Goal: Task Accomplishment & Management: Manage account settings

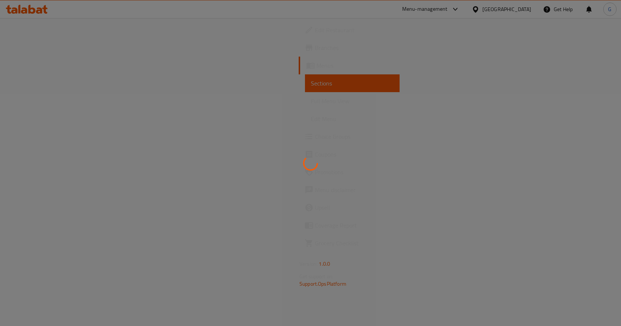
click at [490, 8] on div at bounding box center [310, 163] width 621 height 326
click at [445, 8] on div at bounding box center [310, 163] width 621 height 326
click at [503, 10] on div at bounding box center [310, 163] width 621 height 326
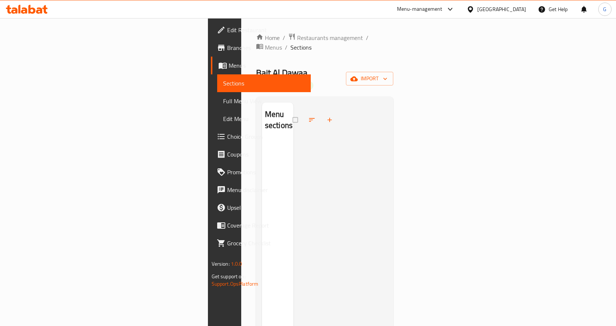
click at [495, 11] on div "[GEOGRAPHIC_DATA]" at bounding box center [501, 9] width 49 height 8
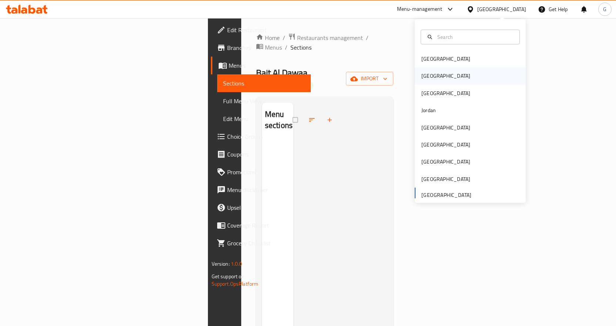
click at [433, 78] on div "[GEOGRAPHIC_DATA]" at bounding box center [445, 75] width 61 height 17
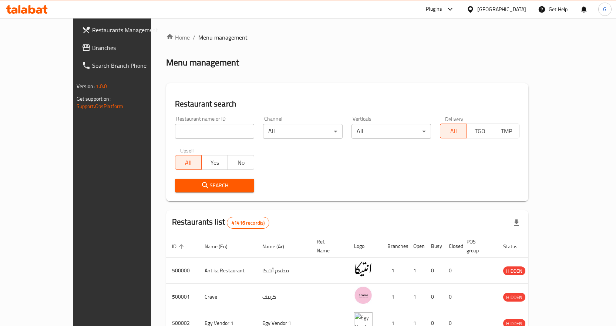
click at [202, 130] on input "search" at bounding box center [215, 131] width 80 height 15
paste input "502367"
type input "502367"
click button "Search" at bounding box center [215, 186] width 80 height 14
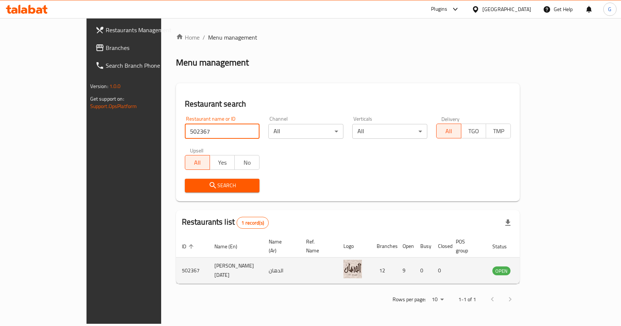
click at [540, 266] on icon "enhanced table" at bounding box center [535, 270] width 9 height 9
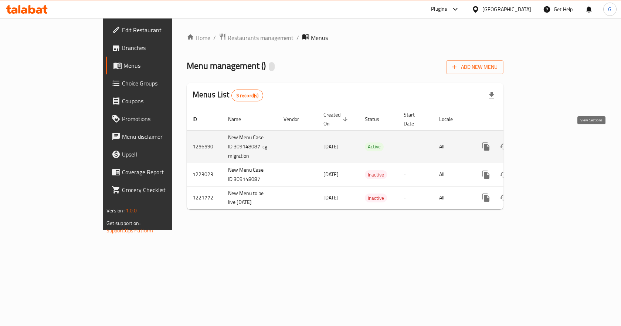
click at [544, 142] on icon "enhanced table" at bounding box center [539, 146] width 9 height 9
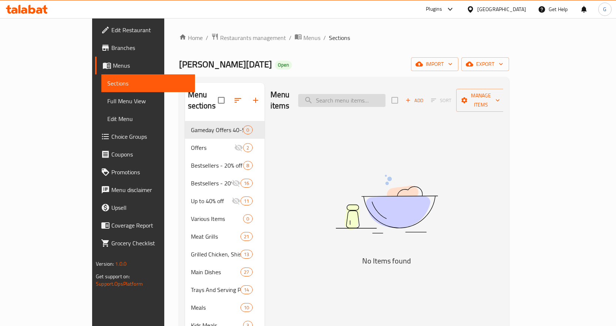
click at [342, 99] on input "search" at bounding box center [341, 100] width 87 height 13
paste input "عرض موزة بتلو بالفتة"
click at [385, 95] on input "عرض موزة بتلو بالف" at bounding box center [341, 100] width 87 height 13
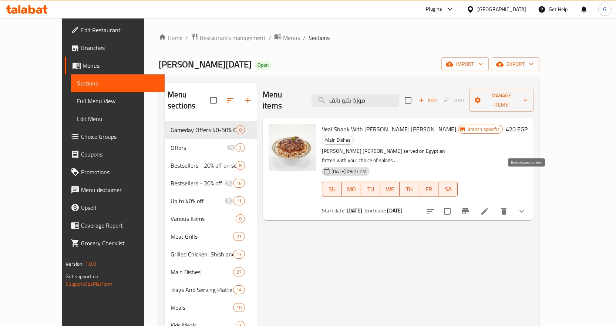
type input "موزة بتلو بالف"
click at [470, 207] on icon "Branch-specific-item" at bounding box center [465, 211] width 9 height 9
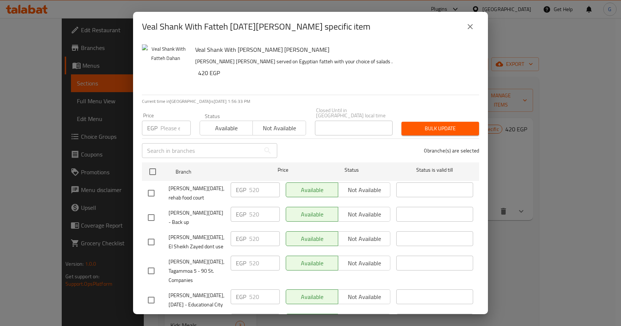
scroll to position [139, 0]
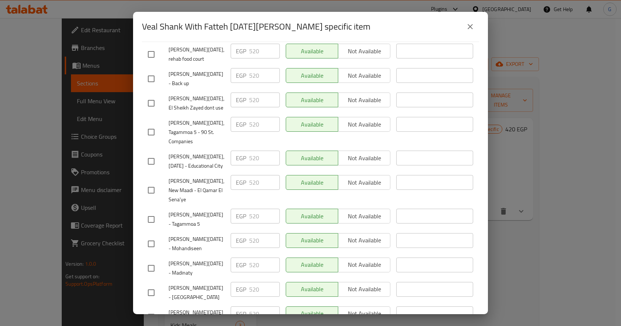
click at [467, 25] on icon "close" at bounding box center [470, 26] width 9 height 9
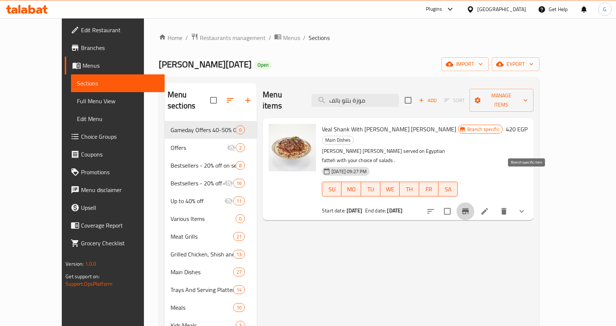
click at [469, 208] on icon "Branch-specific-item" at bounding box center [465, 211] width 7 height 6
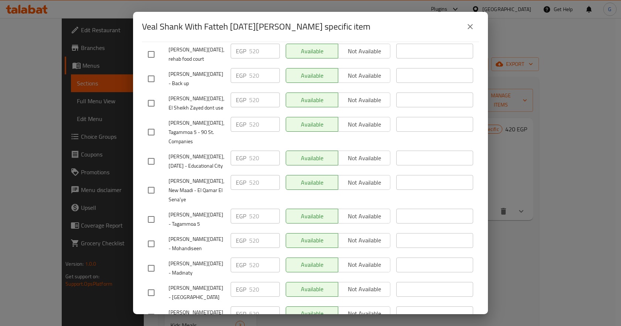
click at [473, 21] on button "close" at bounding box center [471, 27] width 18 height 18
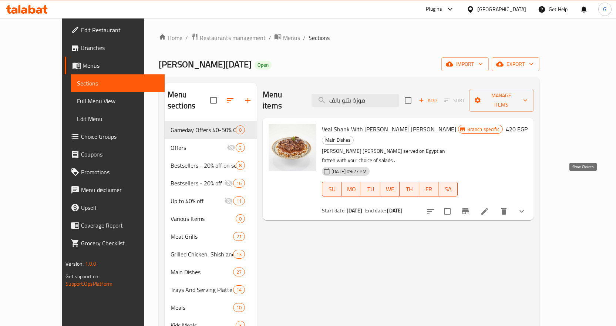
click at [526, 207] on icon "show more" at bounding box center [521, 211] width 9 height 9
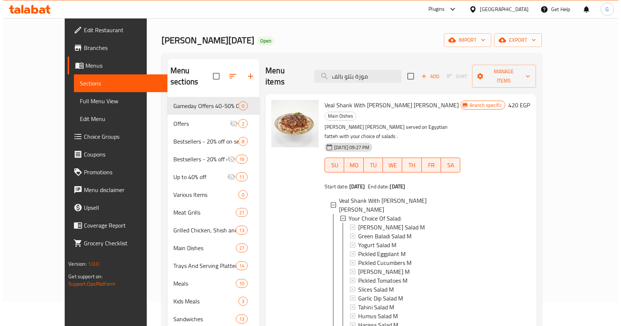
scroll to position [37, 0]
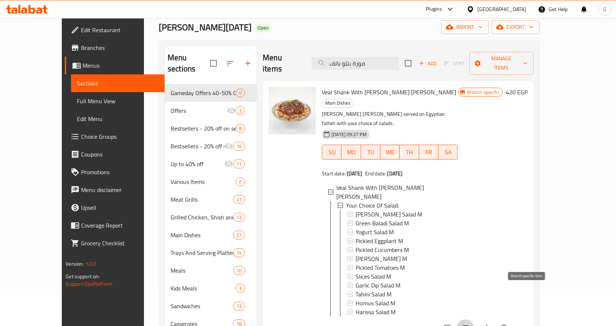
click at [470, 324] on icon "Branch-specific-item" at bounding box center [465, 328] width 9 height 9
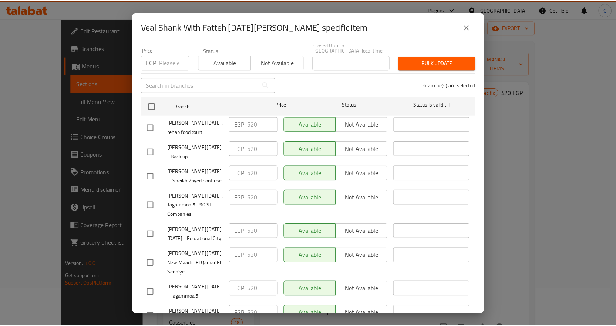
scroll to position [139, 0]
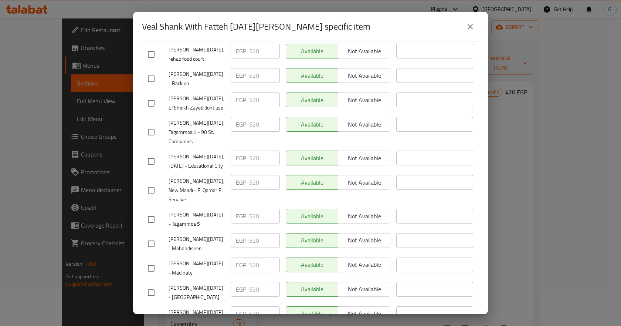
click at [473, 26] on icon "close" at bounding box center [470, 26] width 9 height 9
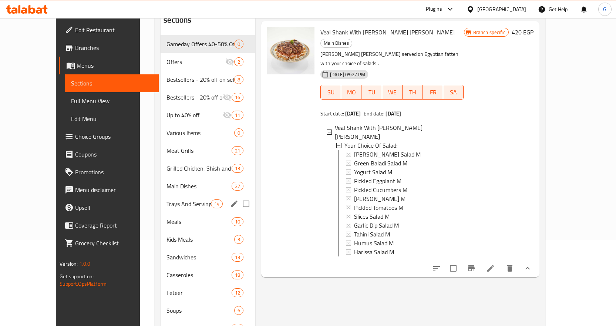
scroll to position [148, 0]
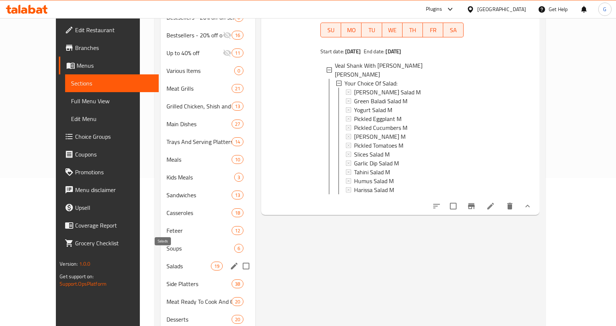
click at [167, 261] on span "Salads" at bounding box center [188, 265] width 44 height 9
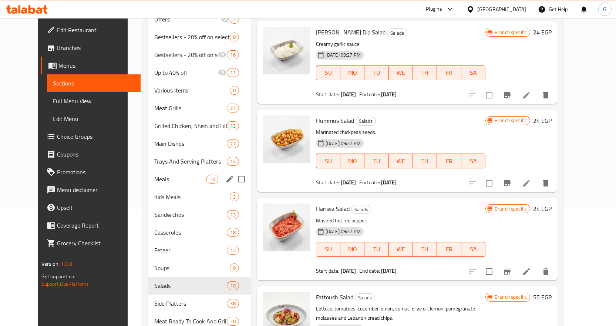
scroll to position [31, 0]
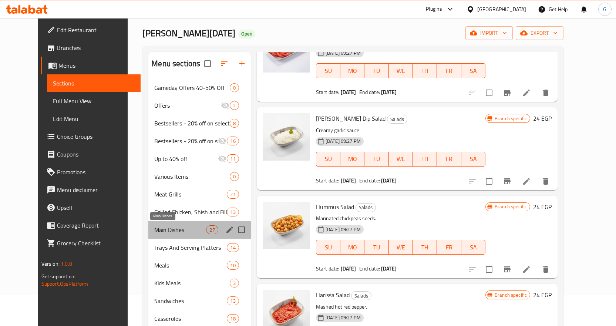
click at [165, 233] on span "Main Dishes" at bounding box center [180, 229] width 52 height 9
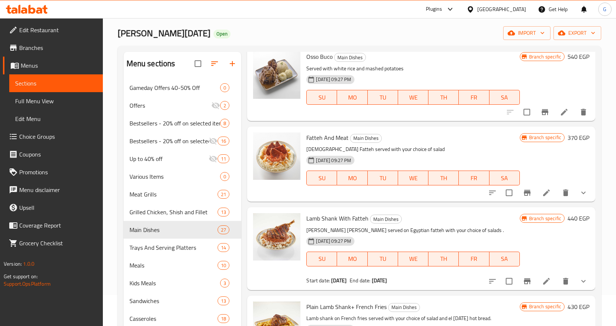
scroll to position [148, 0]
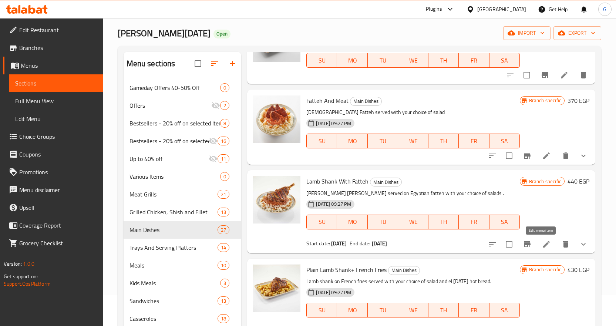
click at [542, 247] on icon at bounding box center [546, 244] width 9 height 9
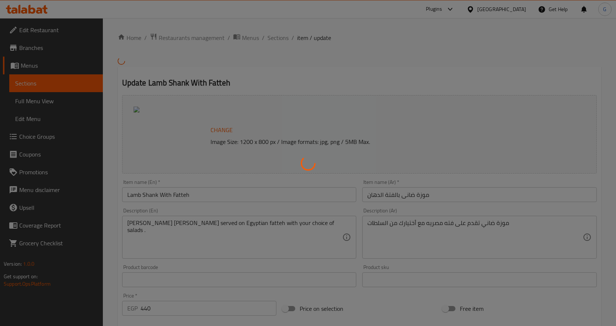
type input "اختيارك من السلطة:"
type input "1"
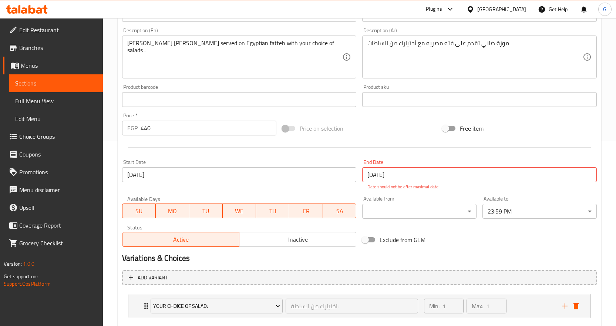
scroll to position [228, 0]
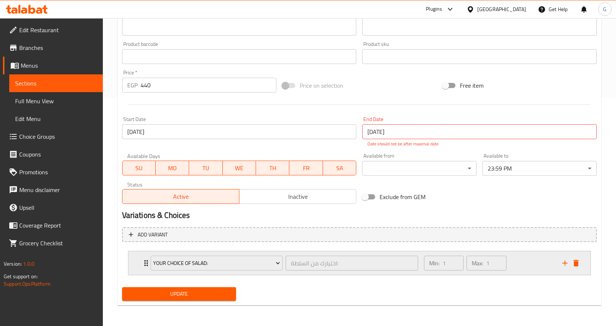
click at [141, 263] on div "Your Choice Of Salad: اختيارك [PERSON_NAME]: ​ Min: 1 ​ Max: 1 ​" at bounding box center [359, 263] width 462 height 24
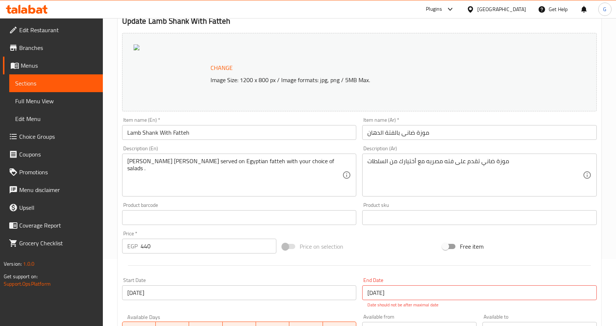
scroll to position [0, 0]
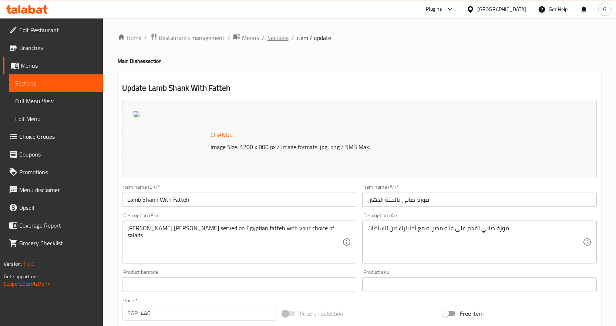
click at [278, 36] on span "Sections" at bounding box center [277, 37] width 21 height 9
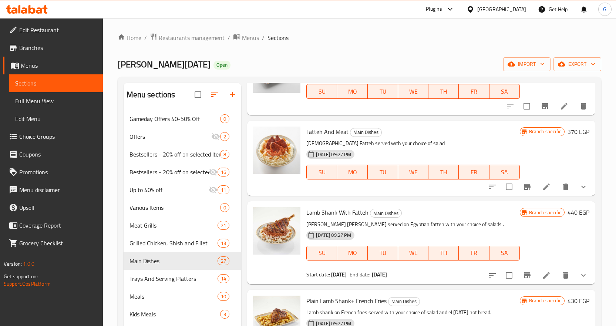
scroll to position [185, 0]
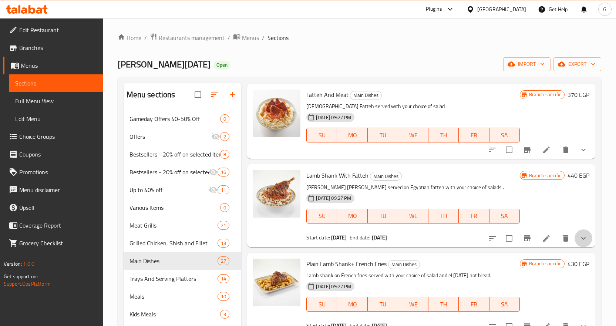
click at [577, 243] on button "show more" at bounding box center [583, 238] width 18 height 18
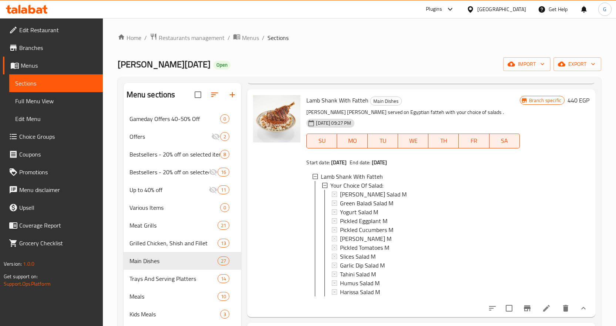
scroll to position [259, 0]
click at [33, 139] on span "Choice Groups" at bounding box center [58, 136] width 78 height 9
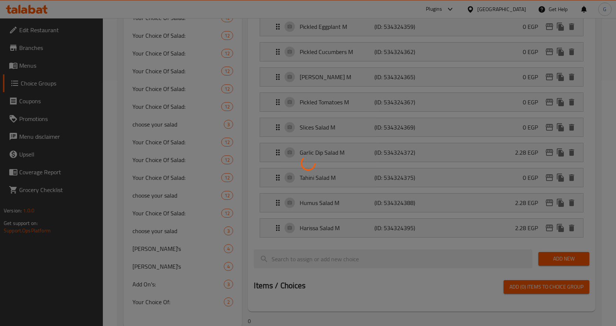
scroll to position [268, 0]
